Goal: Information Seeking & Learning: Check status

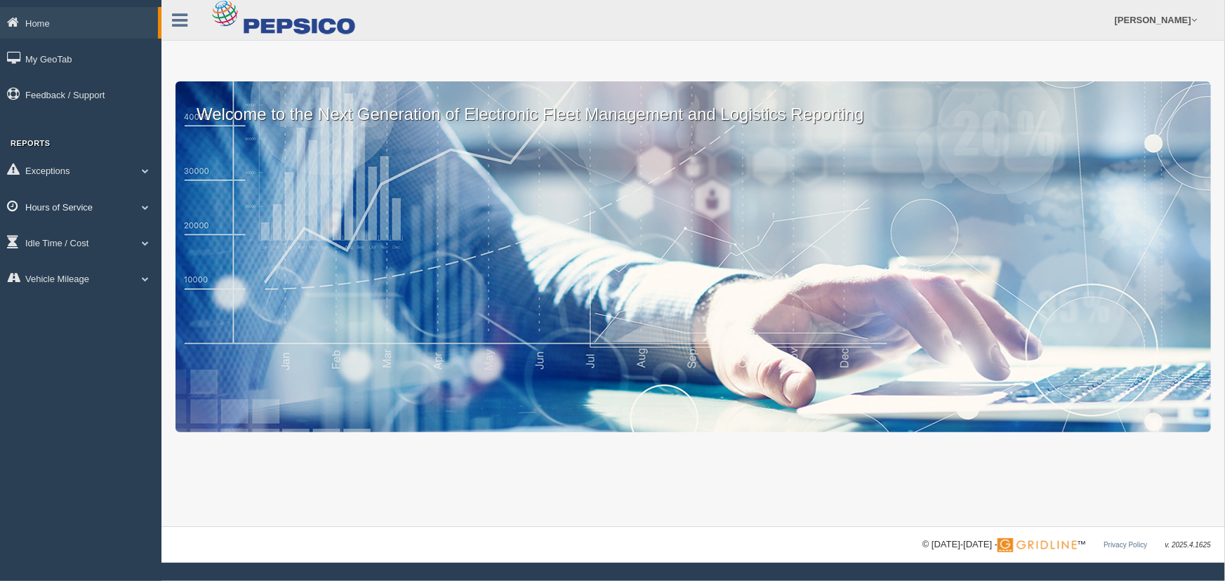
click at [116, 211] on link "Hours of Service" at bounding box center [80, 207] width 161 height 32
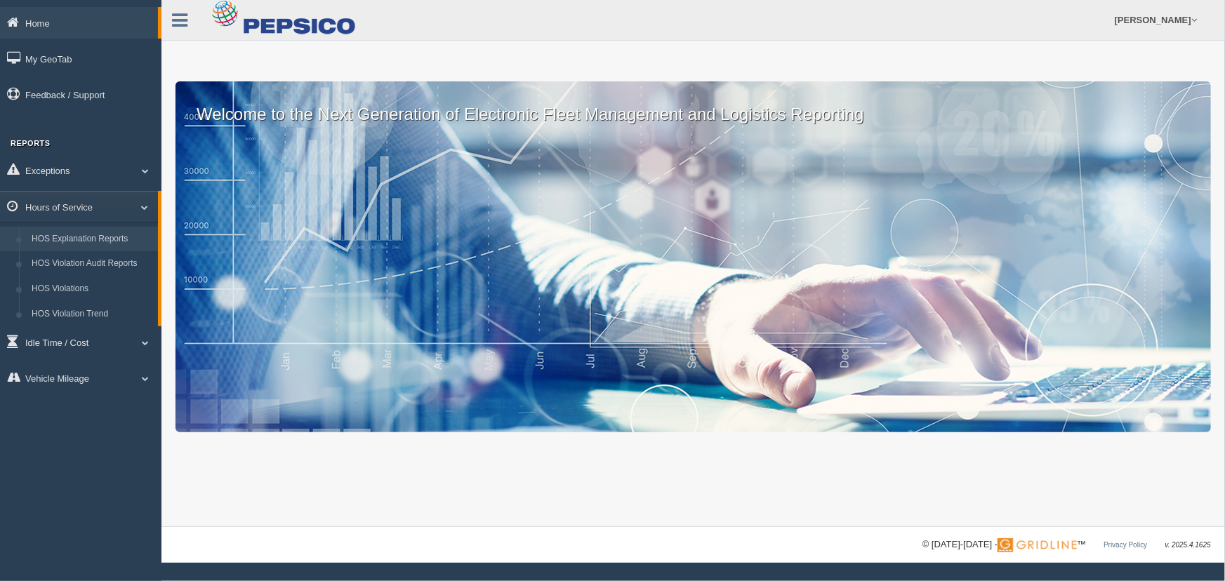
click at [124, 239] on link "HOS Explanation Reports" at bounding box center [91, 239] width 133 height 25
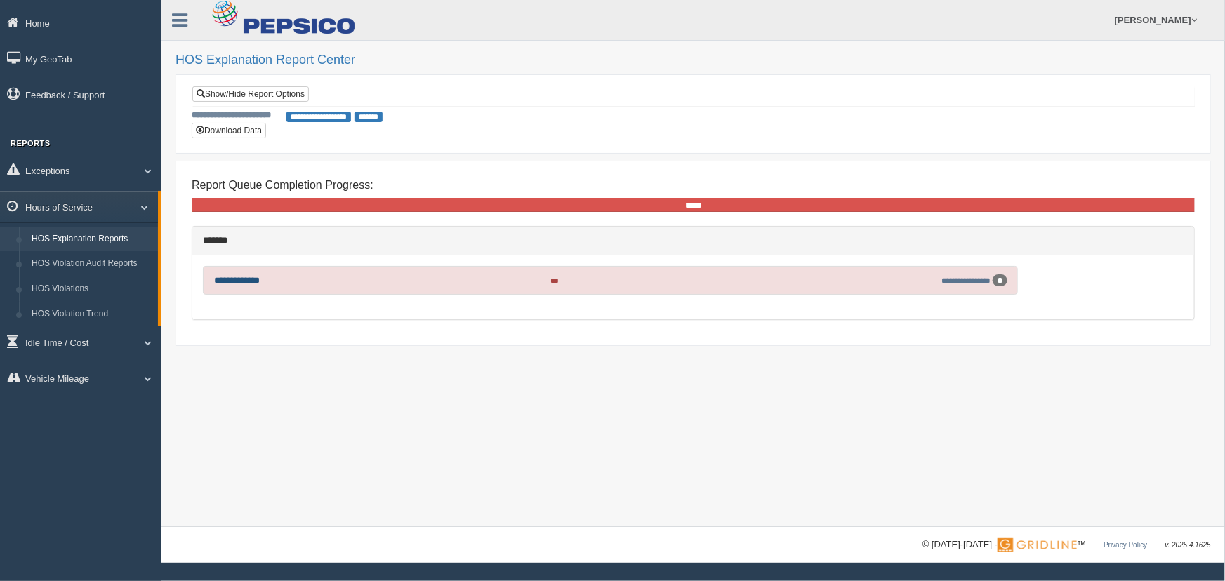
click at [253, 281] on link "**********" at bounding box center [237, 280] width 46 height 9
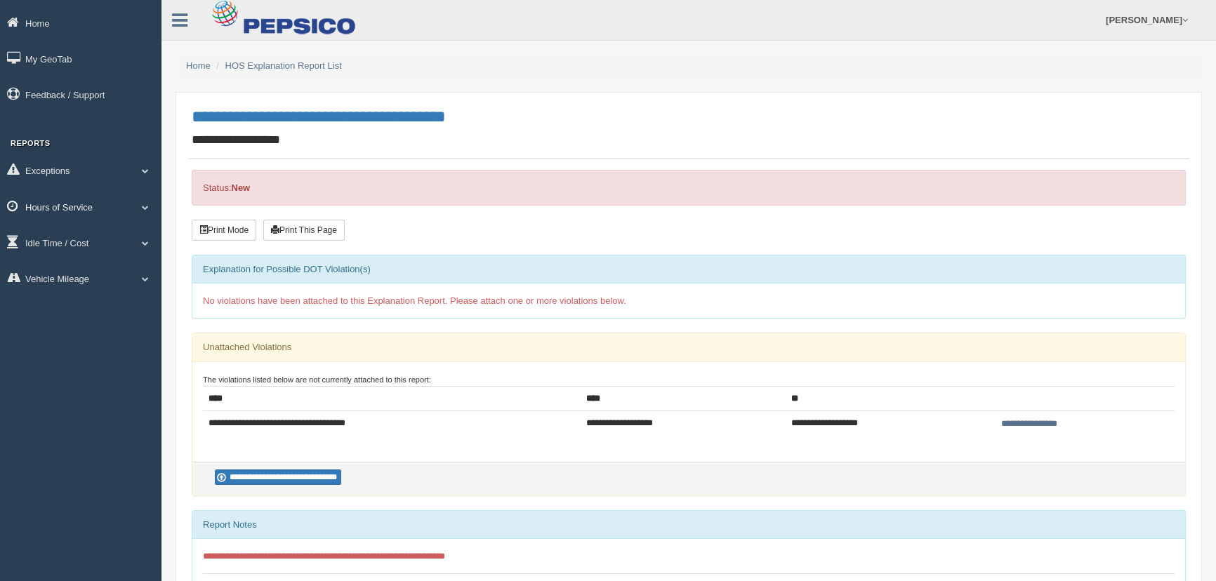
click at [129, 204] on link "Hours of Service" at bounding box center [80, 207] width 161 height 32
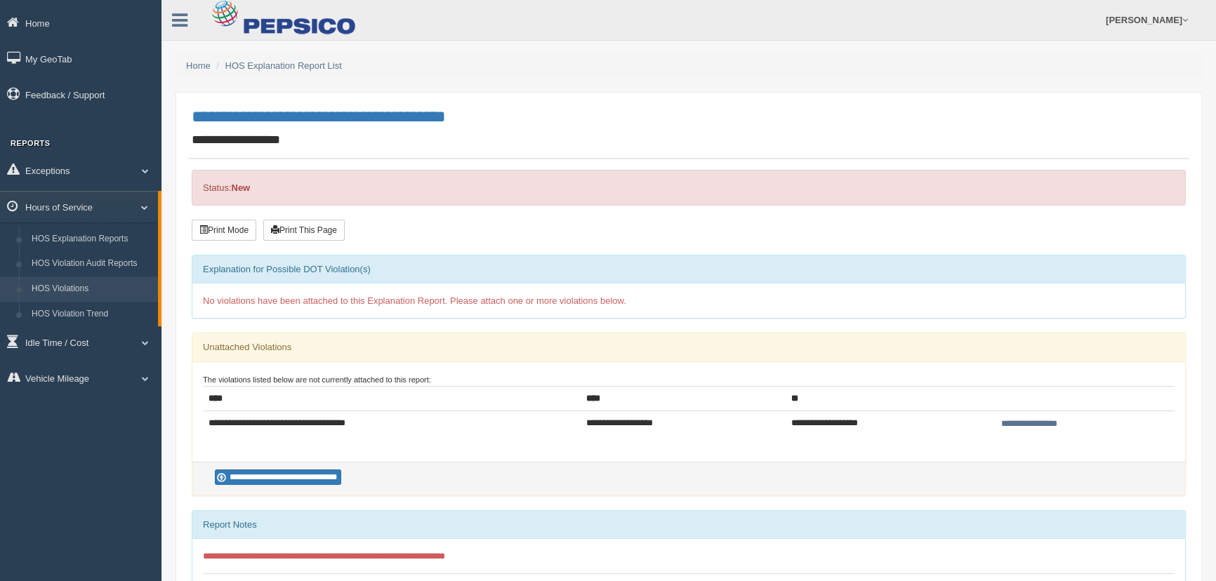
click at [121, 285] on link "HOS Violations" at bounding box center [91, 289] width 133 height 25
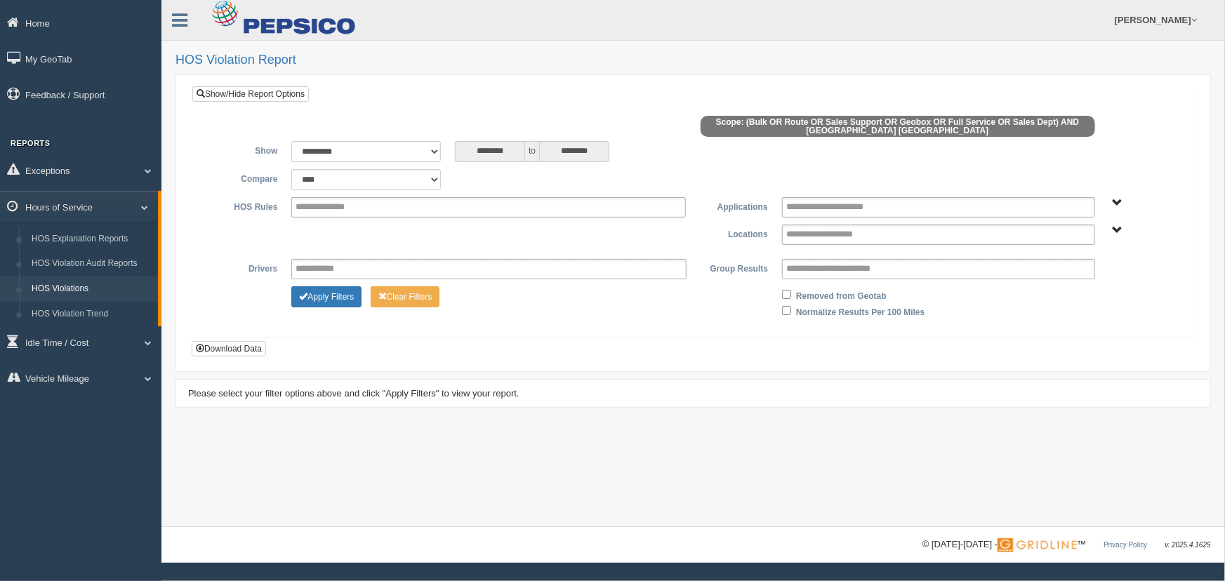
click at [818, 248] on div "**********" at bounding box center [693, 224] width 981 height 55
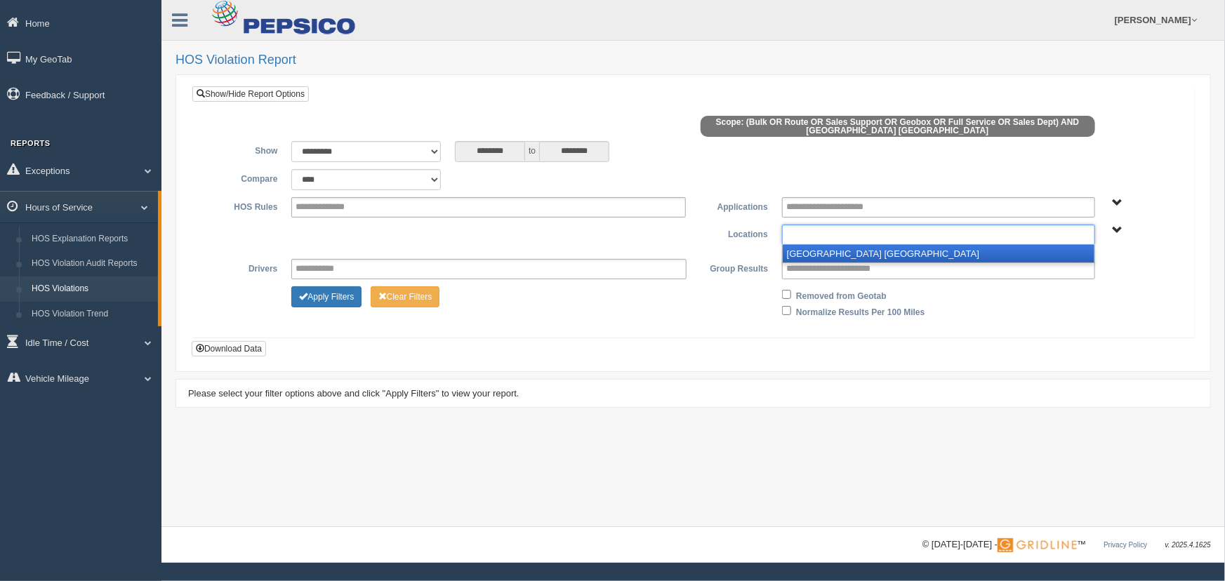
click at [812, 237] on input "text" at bounding box center [834, 235] width 97 height 18
click at [809, 251] on li "[GEOGRAPHIC_DATA] [GEOGRAPHIC_DATA]" at bounding box center [939, 254] width 312 height 18
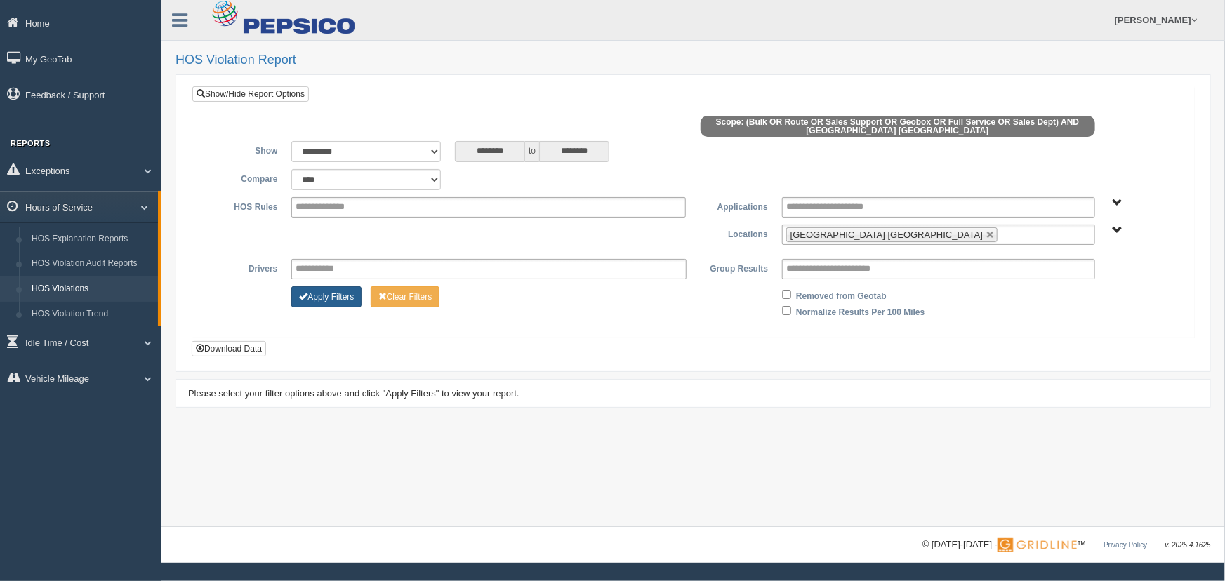
click at [329, 288] on button "Apply Filters" at bounding box center [326, 296] width 70 height 21
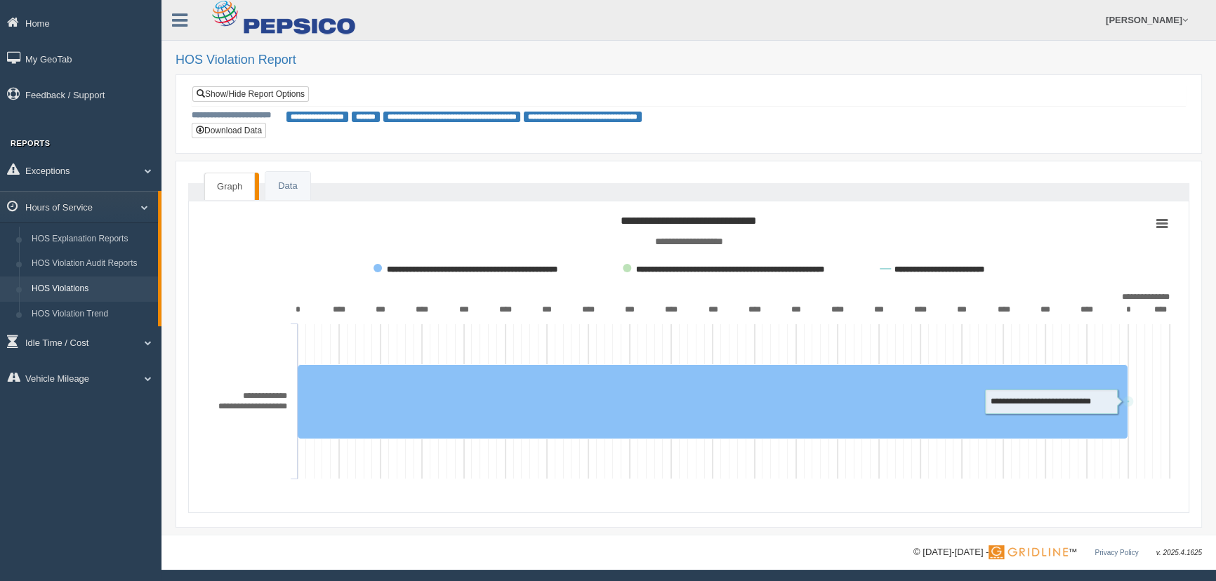
scroll to position [1, 0]
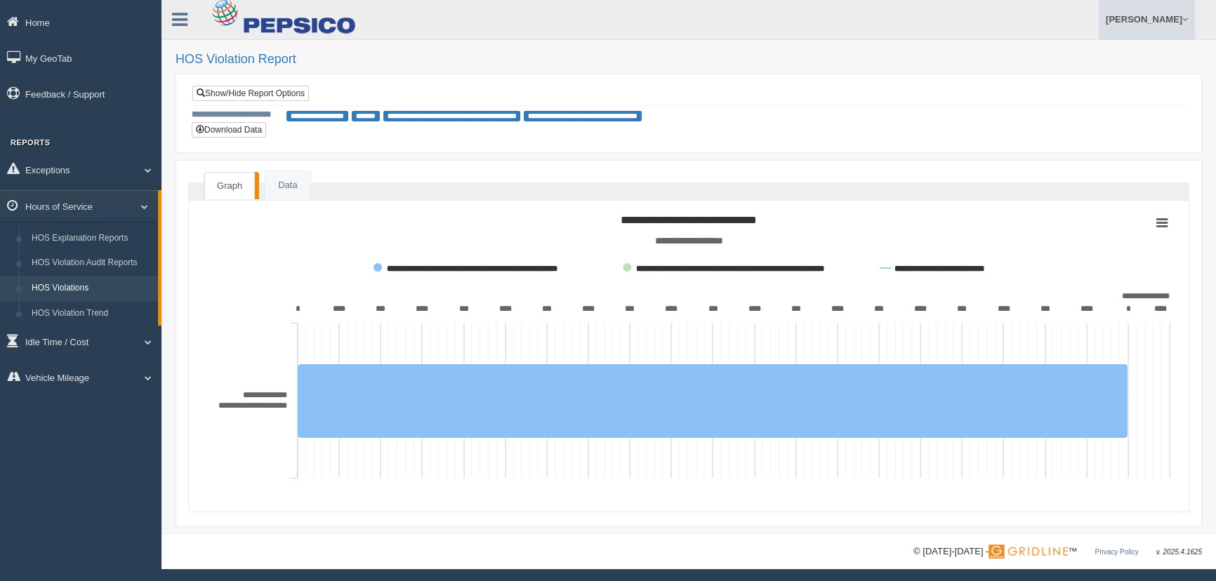
click at [1179, 15] on link "[PERSON_NAME]" at bounding box center [1146, 19] width 96 height 40
click at [1058, 79] on link "Log Off" at bounding box center [1117, 83] width 153 height 29
